Goal: Task Accomplishment & Management: Use online tool/utility

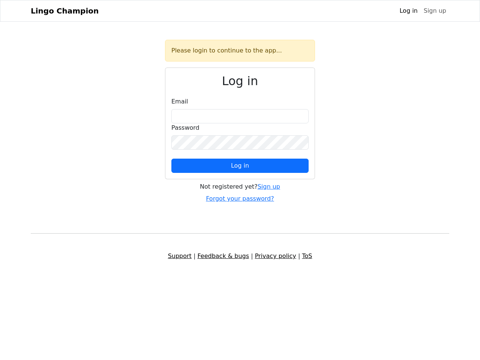
click at [240, 166] on span "Log in" at bounding box center [240, 165] width 18 height 7
